Goal: Manage account settings

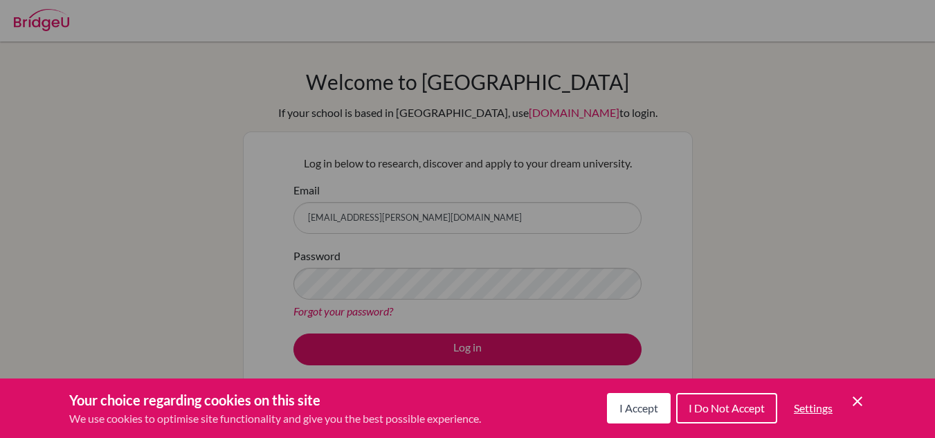
click at [638, 411] on span "I Accept" at bounding box center [638, 407] width 39 height 13
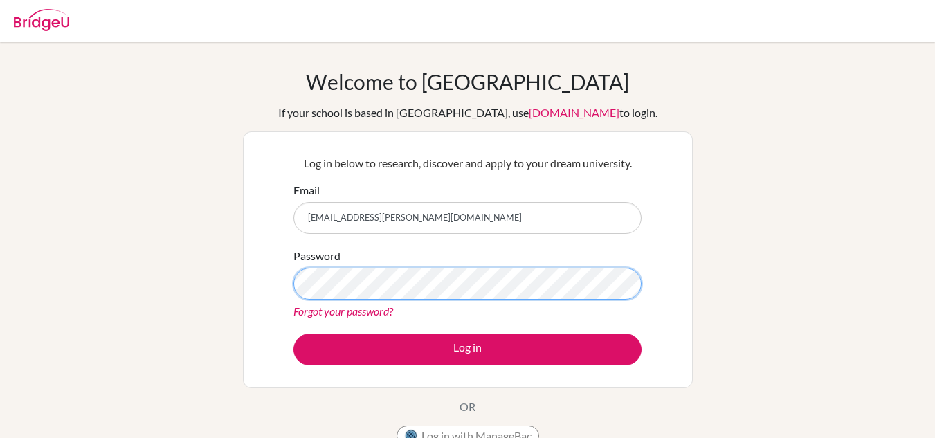
click at [293, 334] on button "Log in" at bounding box center [467, 350] width 348 height 32
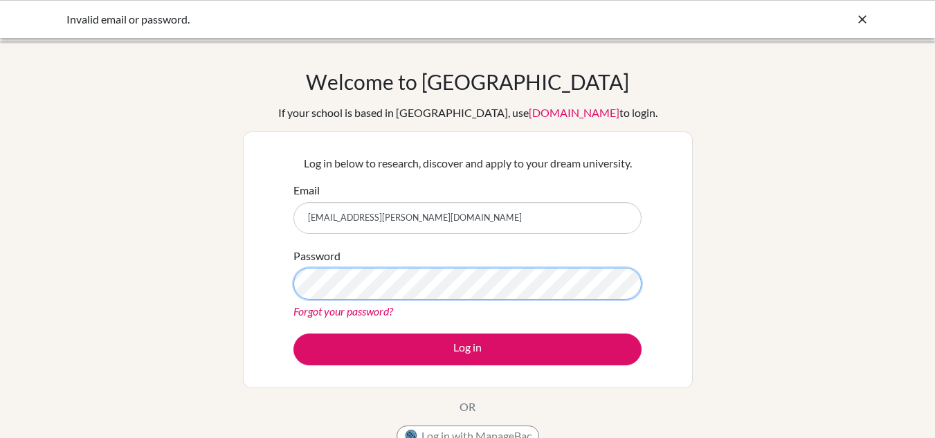
click at [293, 334] on button "Log in" at bounding box center [467, 350] width 348 height 32
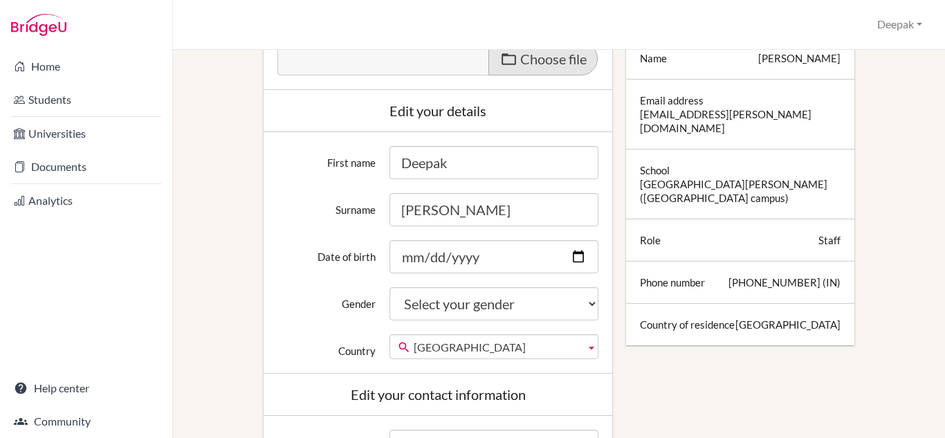
scroll to position [237, 0]
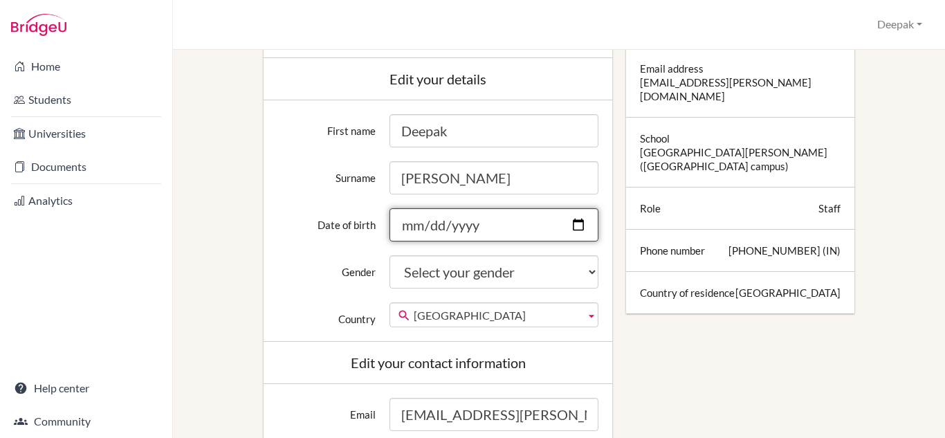
click at [569, 228] on input "Date of birth" at bounding box center [495, 224] width 210 height 33
type input "1980-11-10"
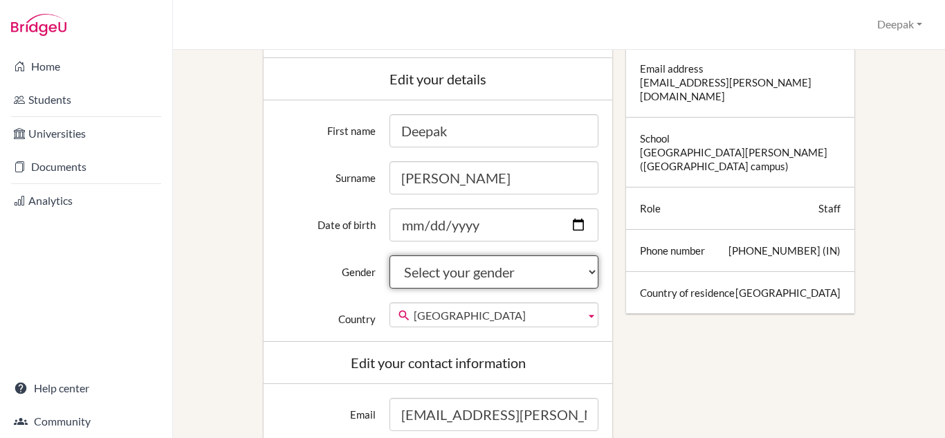
click at [590, 267] on select "Select your gender Female Male Neither" at bounding box center [495, 271] width 210 height 33
select select "male"
click at [390, 255] on select "Select your gender Female Male Neither" at bounding box center [495, 271] width 210 height 33
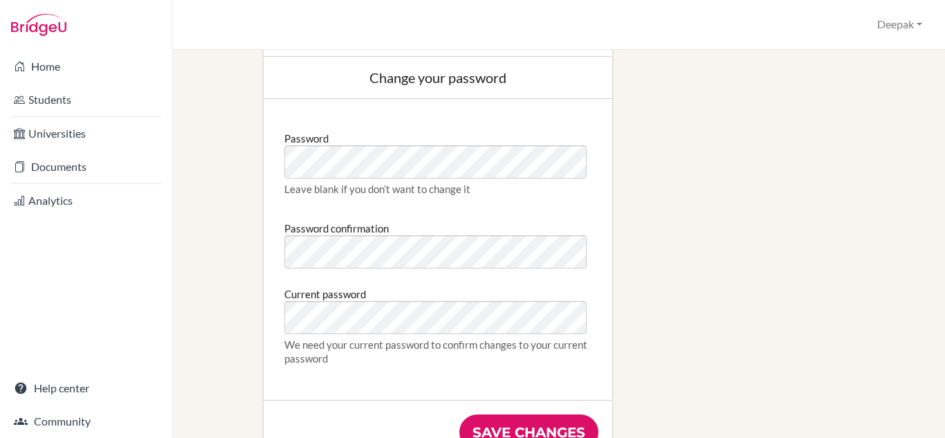
scroll to position [734, 0]
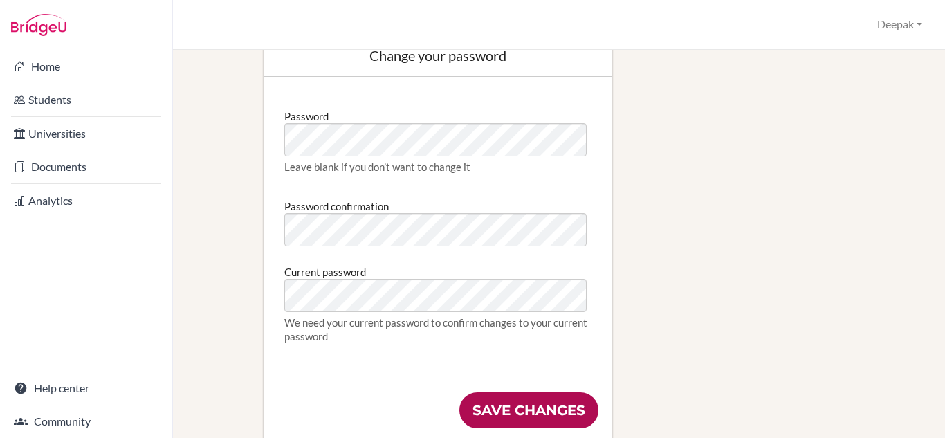
click at [534, 411] on input "Save changes" at bounding box center [529, 410] width 139 height 36
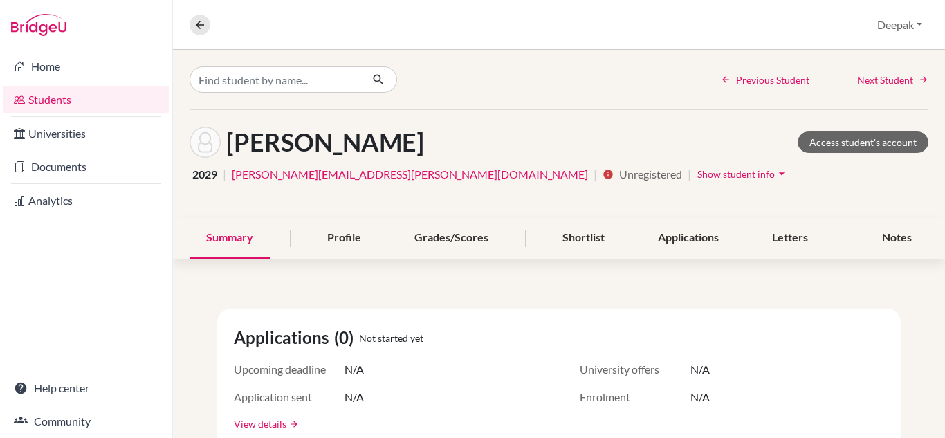
click at [698, 172] on span "Show student info" at bounding box center [737, 174] width 78 height 12
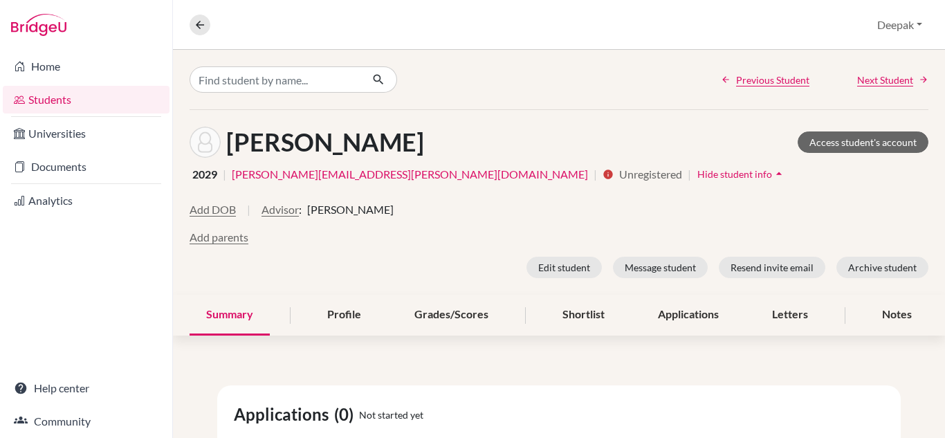
click at [698, 172] on span "Hide student info" at bounding box center [735, 174] width 75 height 12
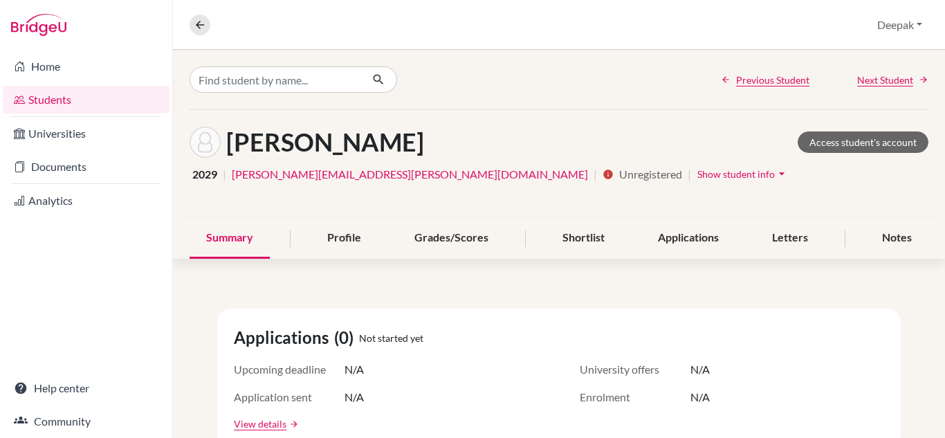
click at [52, 97] on link "Students" at bounding box center [86, 100] width 167 height 28
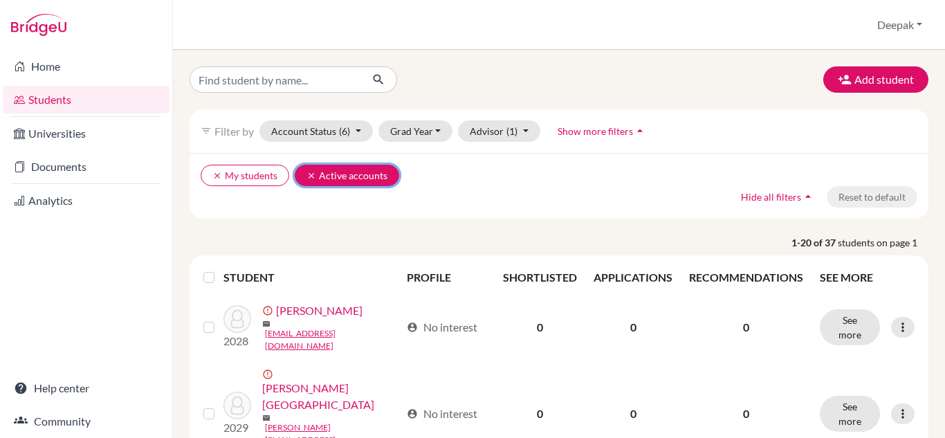
click at [314, 174] on icon "clear" at bounding box center [312, 176] width 10 height 10
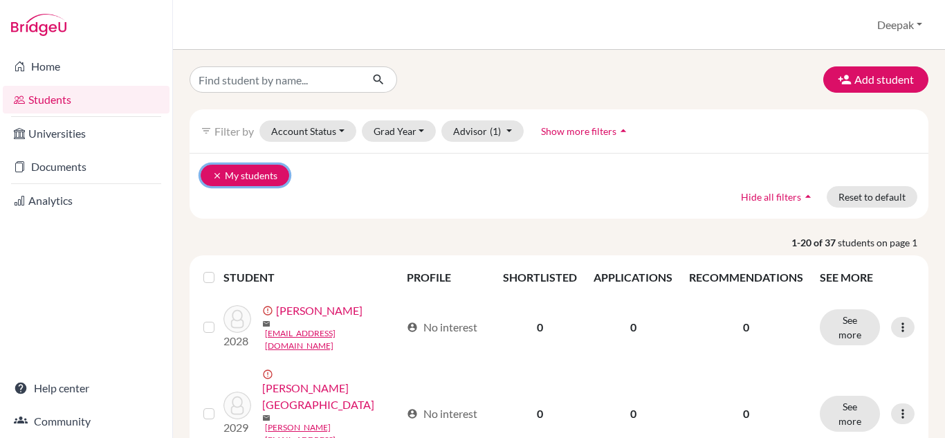
click at [215, 174] on icon "clear" at bounding box center [217, 176] width 10 height 10
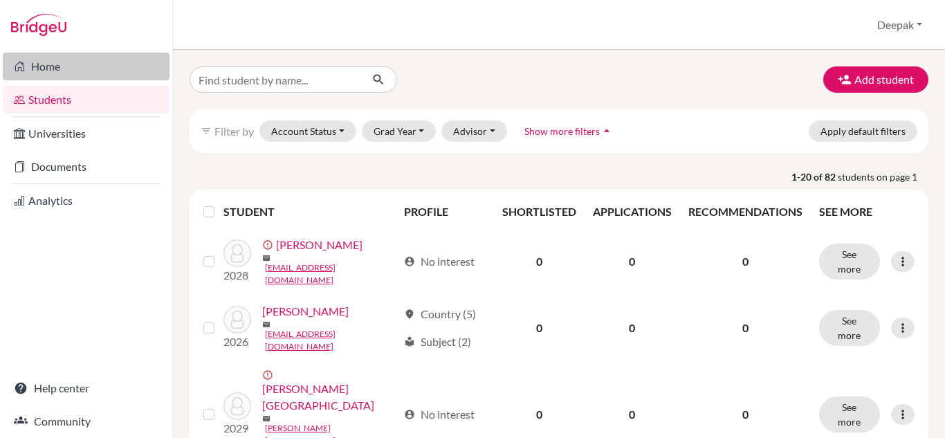
click at [46, 69] on link "Home" at bounding box center [86, 67] width 167 height 28
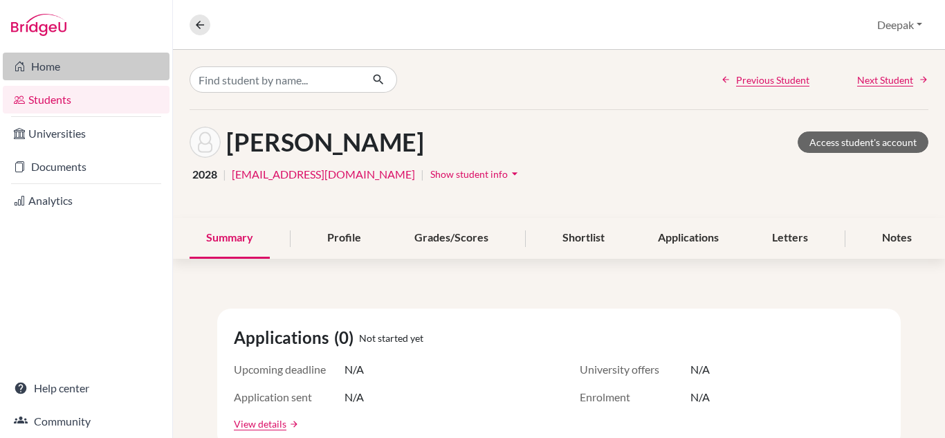
click at [46, 66] on link "Home" at bounding box center [86, 67] width 167 height 28
